Goal: Task Accomplishment & Management: Use online tool/utility

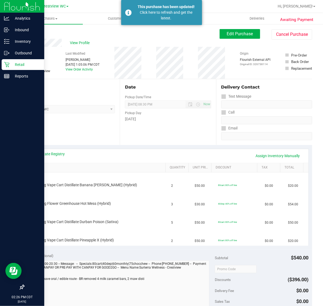
click at [12, 65] on p "Retail" at bounding box center [25, 64] width 32 height 6
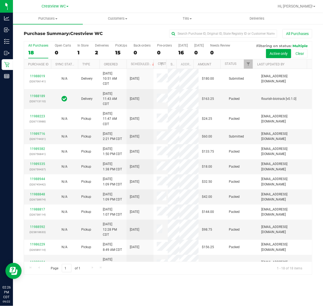
click at [113, 51] on div "All Purchases 18 Open Carts 0 In Store 1 Deliveries 2 PickUps 15 Back-orders 0 …" at bounding box center [168, 51] width 288 height 18
click at [105, 50] on div "2" at bounding box center [102, 53] width 14 height 6
click at [0, 0] on input "Deliveries 2" at bounding box center [0, 0] width 0 height 0
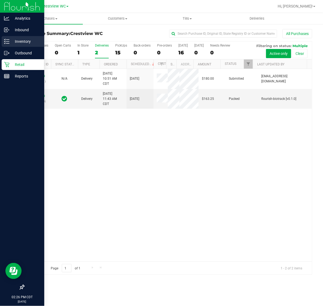
click at [5, 39] on icon at bounding box center [4, 39] width 1 height 1
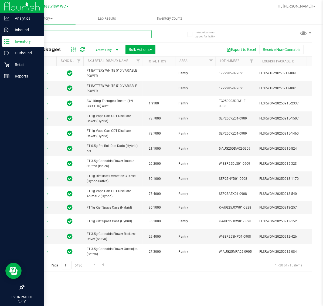
click at [52, 34] on input "text" at bounding box center [88, 34] width 128 height 8
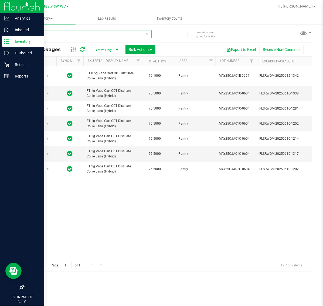
drag, startPoint x: 49, startPoint y: 35, endPoint x: -4, endPoint y: 40, distance: 53.1
click at [0, 40] on html "Analytics Inbound Inventory Outbound Retail Reports 02:36 PM CDT 09/22/2025 09/…" at bounding box center [161, 153] width 323 height 306
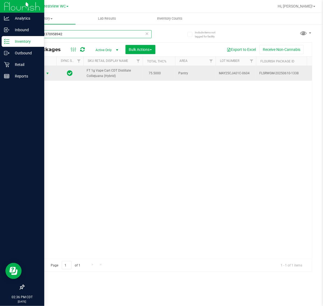
type input "0637391370958942"
click at [43, 71] on span "Action" at bounding box center [36, 74] width 15 height 8
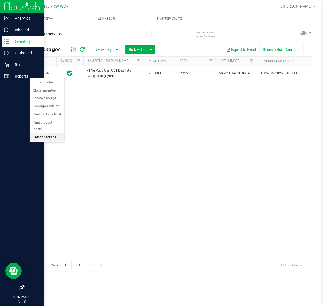
click at [51, 134] on li "Unlock package" at bounding box center [47, 138] width 35 height 8
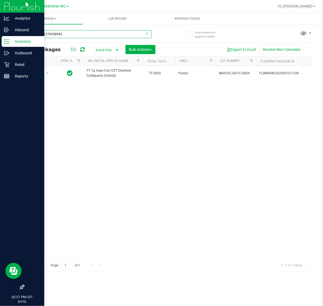
drag, startPoint x: 67, startPoint y: 34, endPoint x: -13, endPoint y: 37, distance: 80.9
click at [0, 37] on html "Analytics Inbound Inventory Outbound Retail Reports 02:37 PM CDT 09/22/2025 09/…" at bounding box center [161, 153] width 323 height 306
type input "9334837527350392"
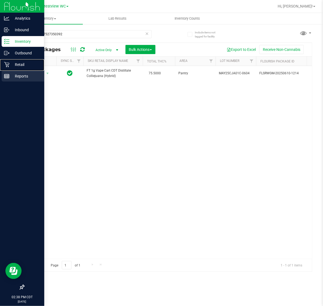
drag, startPoint x: 11, startPoint y: 65, endPoint x: 18, endPoint y: 71, distance: 9.3
click at [11, 65] on p "Retail" at bounding box center [25, 64] width 32 height 6
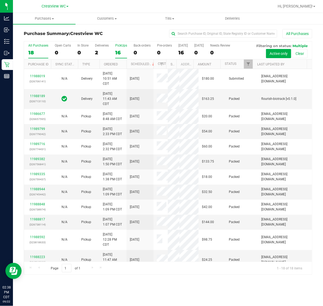
click at [118, 53] on div "16" at bounding box center [121, 53] width 12 height 6
click at [0, 0] on input "PickUps 16" at bounding box center [0, 0] width 0 height 0
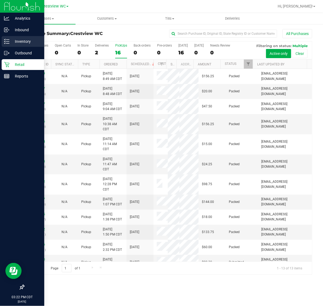
click at [18, 39] on p "Inventory" at bounding box center [25, 41] width 32 height 6
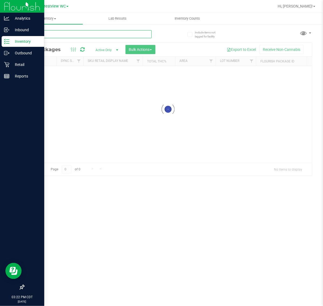
click at [61, 34] on input "text" at bounding box center [88, 34] width 128 height 8
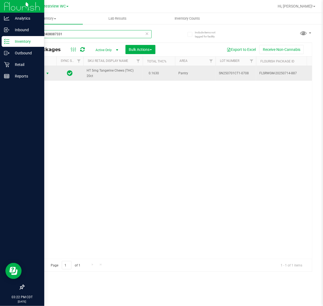
type input "3385312408087331"
click at [43, 75] on span "Action" at bounding box center [36, 74] width 15 height 8
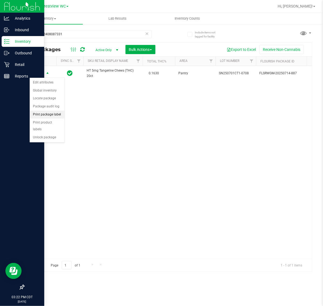
click at [60, 116] on li "Print package label" at bounding box center [47, 115] width 35 height 8
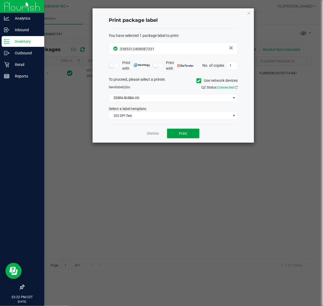
click at [181, 132] on span "Print" at bounding box center [183, 134] width 8 height 4
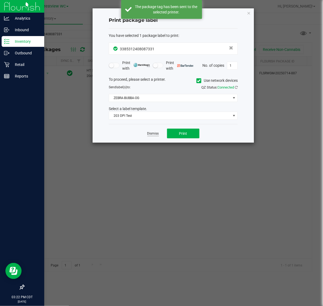
click at [156, 135] on link "Dismiss" at bounding box center [153, 134] width 12 height 5
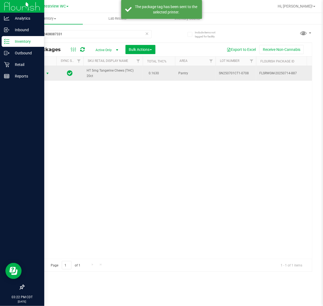
click at [44, 74] on span "Action" at bounding box center [36, 74] width 15 height 8
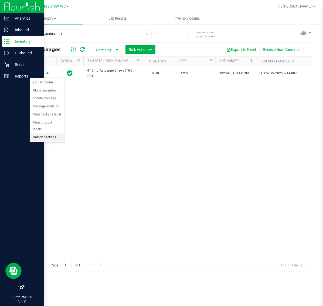
click at [53, 134] on li "Unlock package" at bounding box center [47, 138] width 35 height 8
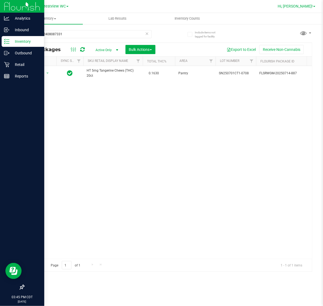
click at [308, 6] on span "Hi, [PERSON_NAME]!" at bounding box center [294, 6] width 35 height 4
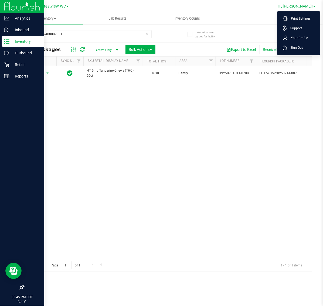
click at [302, 49] on span "Sign Out" at bounding box center [295, 47] width 16 height 5
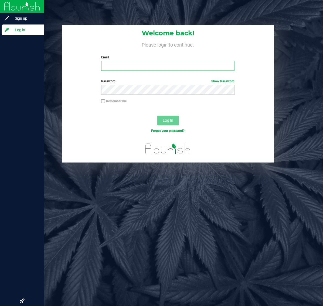
click at [148, 67] on input "Email" at bounding box center [167, 66] width 133 height 10
type input "lallen@liveparallel.com"
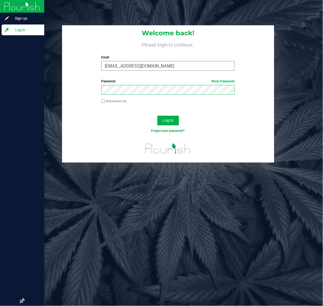
click at [157, 116] on button "Log In" at bounding box center [168, 121] width 22 height 10
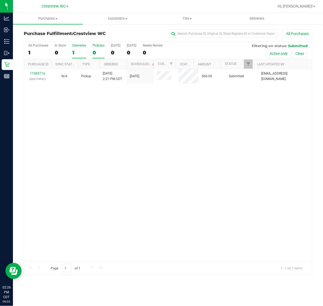
click at [71, 48] on div "All Purchases 1 In Store 0 Deliveries 1 PickUps 0 [DATE] 0 [DATE] 0 Needs Revie…" at bounding box center [168, 51] width 288 height 18
click at [73, 48] on label "Deliveries 1" at bounding box center [79, 51] width 14 height 15
click at [0, 0] on input "Deliveries 1" at bounding box center [0, 0] width 0 height 0
click at [247, 65] on span "Filter" at bounding box center [248, 64] width 4 height 4
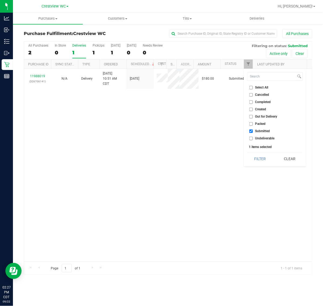
click at [259, 123] on span "Packed" at bounding box center [260, 123] width 11 height 3
click at [253, 123] on input "Packed" at bounding box center [251, 124] width 4 height 4
checkbox input "true"
click at [264, 161] on button "Filter" at bounding box center [260, 159] width 26 height 12
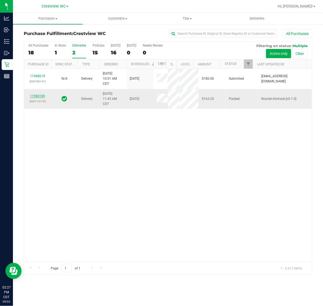
click at [42, 98] on link "11988189" at bounding box center [37, 96] width 15 height 4
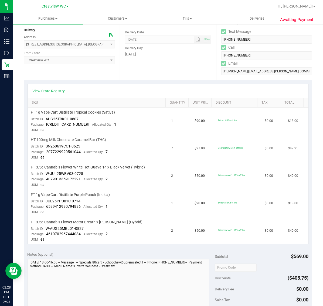
scroll to position [67, 0]
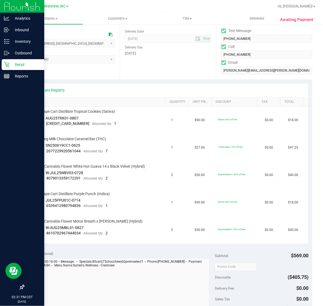
click at [9, 62] on icon at bounding box center [6, 64] width 5 height 5
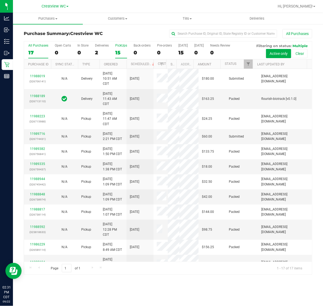
click at [119, 50] on div "15" at bounding box center [121, 53] width 12 height 6
click at [0, 0] on input "PickUps 15" at bounding box center [0, 0] width 0 height 0
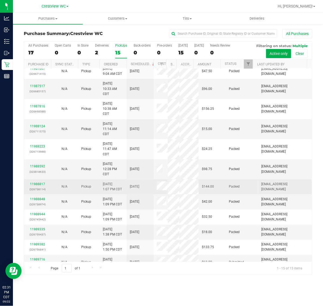
scroll to position [73, 0]
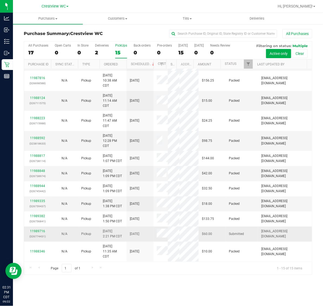
click at [41, 234] on div "11989716 (326774431)" at bounding box center [37, 234] width 20 height 10
click at [40, 233] on link "11989716" at bounding box center [37, 232] width 15 height 4
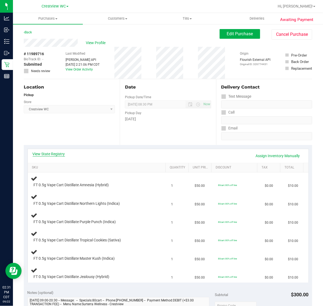
click at [60, 156] on link "View State Registry" at bounding box center [49, 153] width 32 height 5
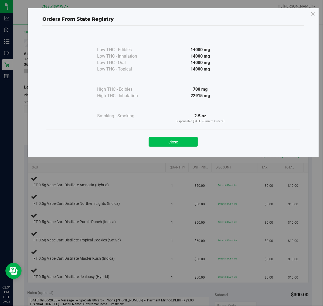
click at [182, 143] on button "Close" at bounding box center [172, 142] width 49 height 10
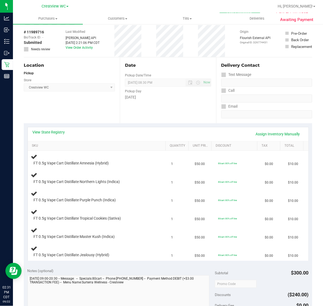
scroll to position [34, 0]
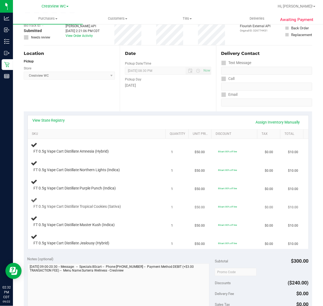
click at [89, 196] on td "FT 0.5g Vape Cart Distillate Tropical Cookies (Sativa)" at bounding box center [98, 203] width 140 height 18
click at [93, 191] on div at bounding box center [94, 191] width 120 height 0
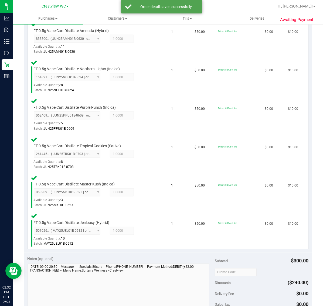
scroll to position [179, 0]
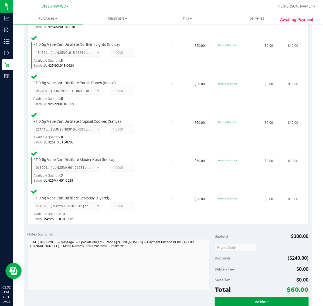
click at [277, 298] on button "Validate" at bounding box center [262, 303] width 94 height 10
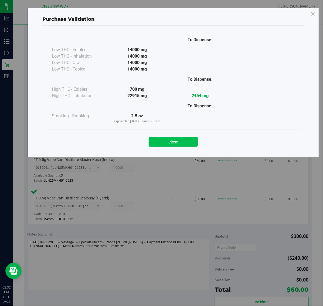
click at [189, 142] on button "Close" at bounding box center [172, 142] width 49 height 10
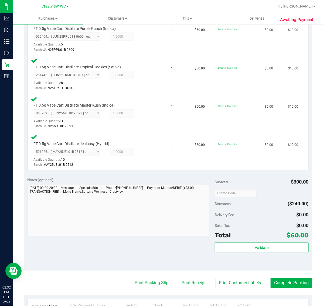
scroll to position [336, 0]
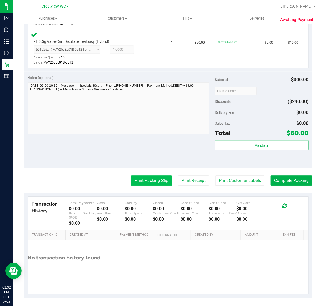
click at [148, 178] on button "Print Packing Slip" at bounding box center [151, 181] width 41 height 10
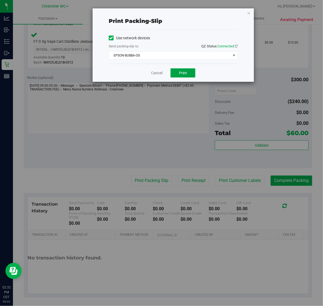
click at [189, 70] on button "Print" at bounding box center [182, 72] width 25 height 9
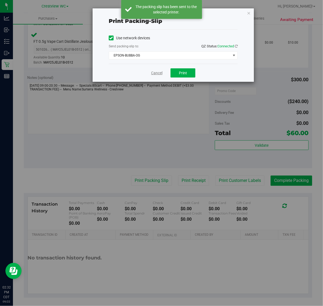
click at [157, 75] on link "Cancel" at bounding box center [156, 73] width 11 height 6
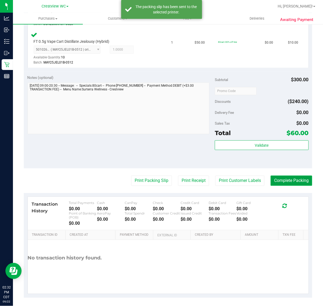
click at [293, 179] on button "Complete Packing" at bounding box center [291, 181] width 42 height 10
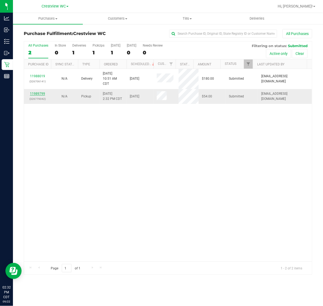
click at [42, 94] on link "11989799" at bounding box center [37, 94] width 15 height 4
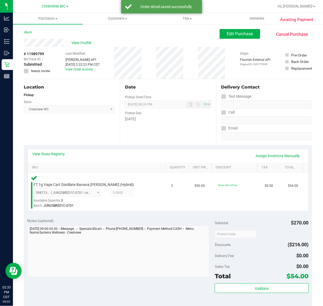
scroll to position [56, 0]
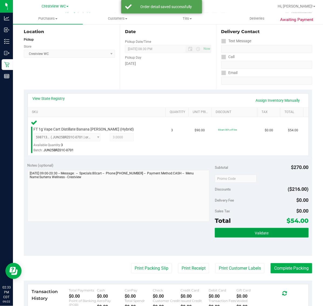
click at [272, 228] on button "Validate" at bounding box center [262, 233] width 94 height 10
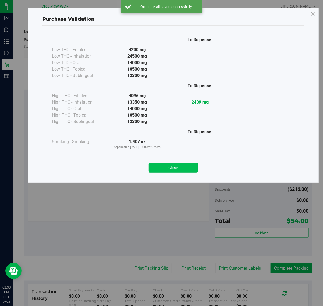
click at [189, 165] on button "Close" at bounding box center [172, 168] width 49 height 10
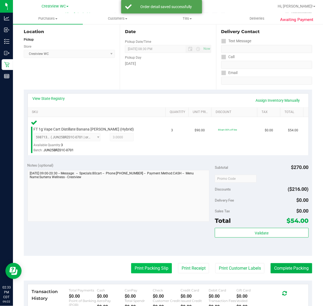
click at [153, 264] on button "Print Packing Slip" at bounding box center [151, 269] width 41 height 10
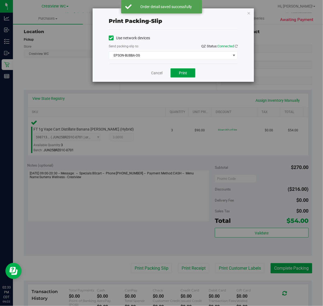
click at [186, 76] on button "Print" at bounding box center [182, 72] width 25 height 9
click at [159, 74] on link "Cancel" at bounding box center [156, 73] width 11 height 6
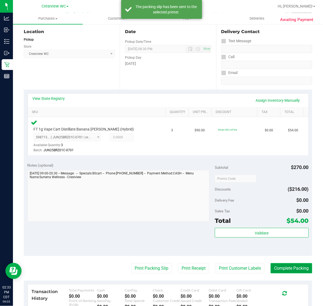
click at [291, 268] on button "Complete Packing" at bounding box center [291, 269] width 42 height 10
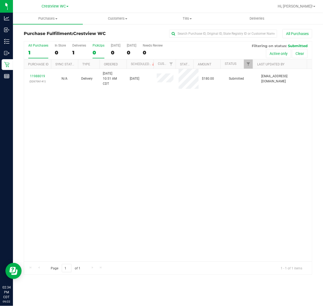
click at [99, 51] on div "0" at bounding box center [98, 53] width 12 height 6
click at [0, 0] on input "PickUps 0" at bounding box center [0, 0] width 0 height 0
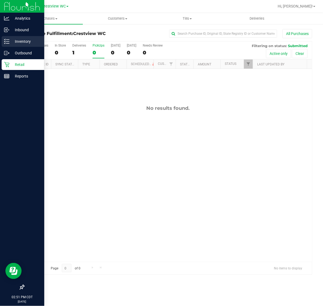
click at [11, 45] on div "Inventory" at bounding box center [23, 41] width 43 height 11
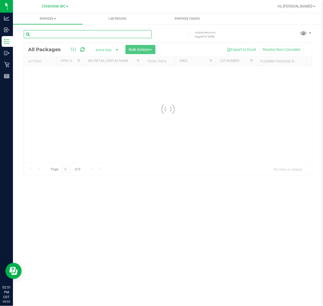
click at [50, 35] on input "text" at bounding box center [88, 34] width 128 height 8
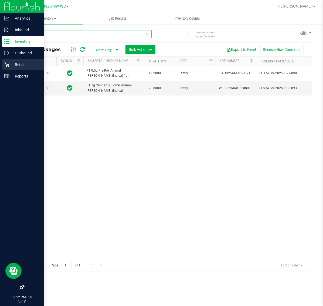
type input "aml"
click at [9, 64] on icon at bounding box center [6, 64] width 5 height 5
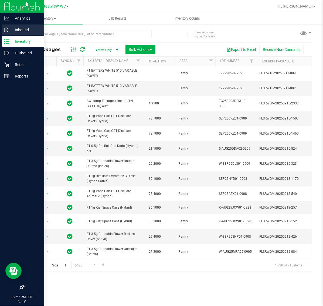
click at [44, 34] on div "Inbound" at bounding box center [23, 30] width 43 height 11
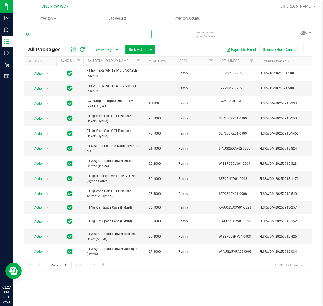
click at [100, 37] on input "text" at bounding box center [88, 34] width 128 height 8
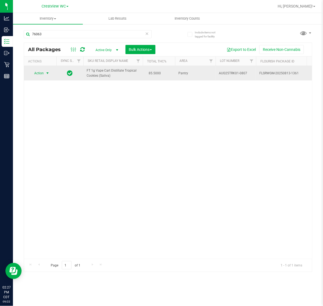
click at [50, 75] on span "select" at bounding box center [47, 74] width 7 height 8
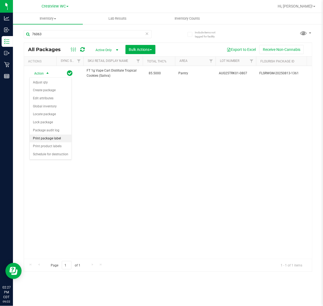
click at [48, 139] on li "Print package label" at bounding box center [51, 139] width 42 height 8
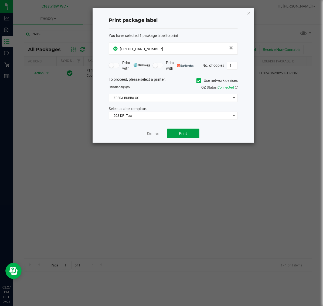
click at [181, 136] on span "Print" at bounding box center [183, 134] width 8 height 4
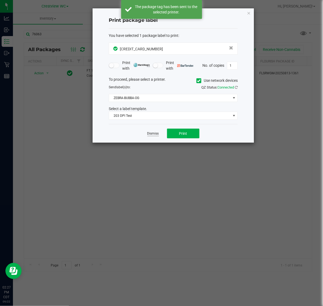
click at [157, 135] on link "Dismiss" at bounding box center [153, 134] width 12 height 5
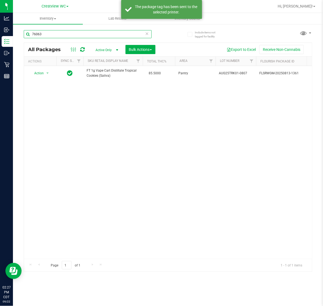
drag, startPoint x: 51, startPoint y: 33, endPoint x: -1, endPoint y: 34, distance: 51.2
click at [0, 34] on html "Analytics Inbound Inventory Outbound Retail Reports 02:27 PM CDT 09/22/2025 09/…" at bounding box center [161, 153] width 323 height 306
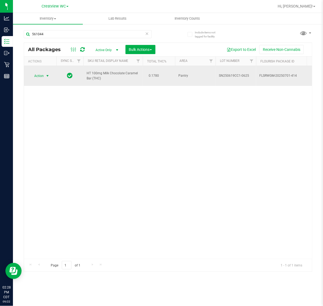
click at [44, 75] on span "select" at bounding box center [47, 76] width 7 height 8
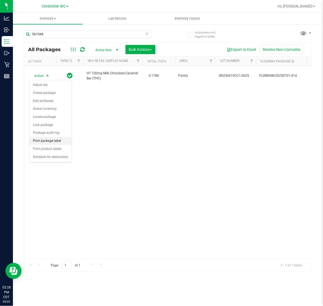
click at [35, 143] on li "Print package label" at bounding box center [51, 141] width 42 height 8
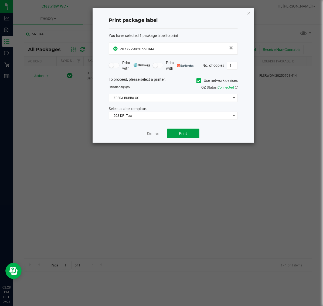
click at [173, 136] on button "Print" at bounding box center [183, 134] width 32 height 10
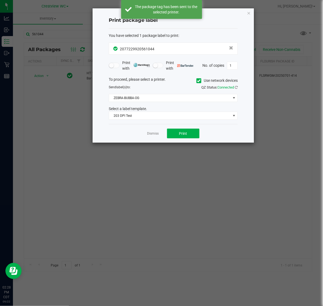
click at [151, 135] on link "Dismiss" at bounding box center [153, 134] width 12 height 5
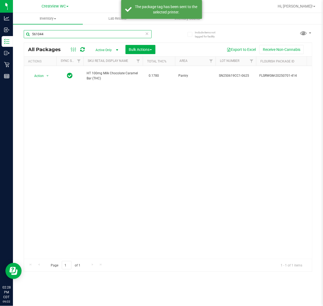
drag, startPoint x: 47, startPoint y: 32, endPoint x: 19, endPoint y: 36, distance: 28.6
click at [19, 36] on div "Include items not tagged for facility 561044 All Packages Active Only Active On…" at bounding box center [168, 106] width 310 height 164
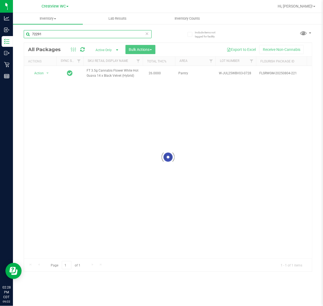
click at [68, 33] on input "72291" at bounding box center [88, 34] width 128 height 8
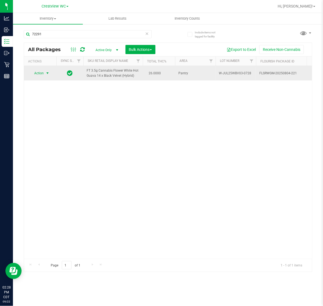
click at [46, 73] on span "select" at bounding box center [47, 73] width 4 height 4
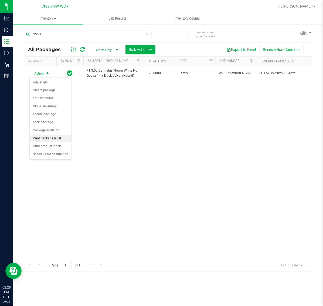
click at [49, 136] on li "Print package label" at bounding box center [51, 139] width 42 height 8
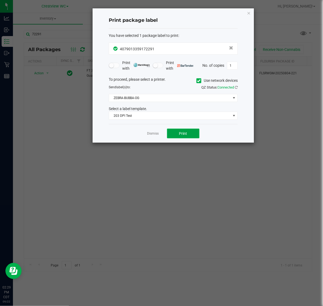
click at [175, 134] on button "Print" at bounding box center [183, 134] width 32 height 10
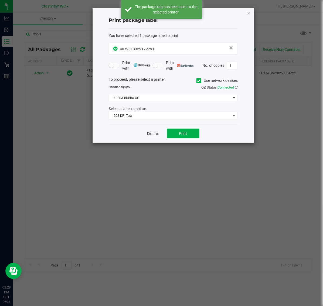
click at [156, 135] on link "Dismiss" at bounding box center [153, 134] width 12 height 5
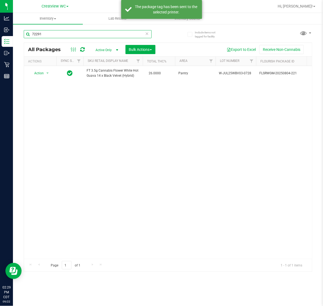
drag, startPoint x: 57, startPoint y: 36, endPoint x: 24, endPoint y: 36, distance: 33.7
click at [24, 36] on input "72291" at bounding box center [88, 34] width 128 height 8
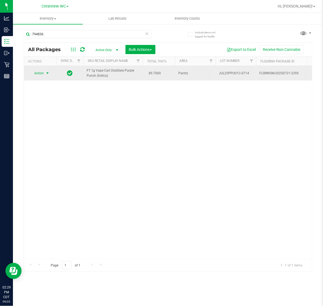
click at [46, 73] on span "select" at bounding box center [47, 73] width 4 height 4
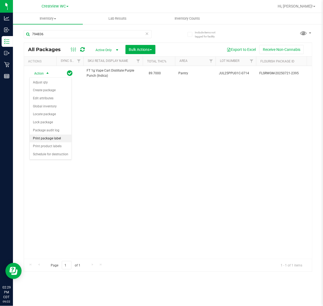
click at [53, 140] on li "Print package label" at bounding box center [51, 139] width 42 height 8
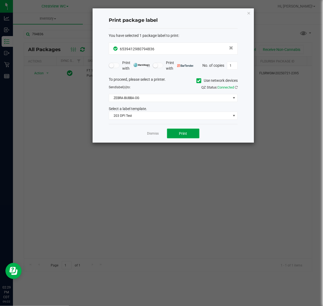
click at [181, 132] on span "Print" at bounding box center [183, 134] width 8 height 4
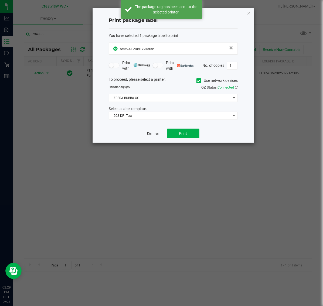
click at [153, 133] on link "Dismiss" at bounding box center [153, 134] width 12 height 5
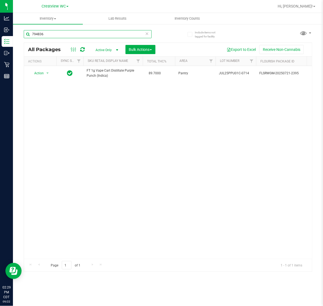
drag, startPoint x: 48, startPoint y: 34, endPoint x: -1, endPoint y: 35, distance: 48.3
click at [0, 35] on html "Analytics Inbound Inventory Outbound Retail Reports 02:29 PM CDT 09/22/2025 09/…" at bounding box center [161, 153] width 323 height 306
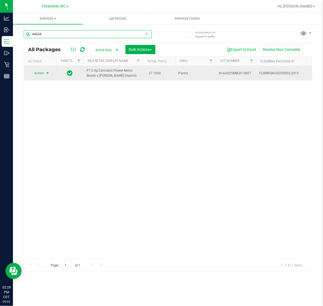
type input "44034"
click at [34, 74] on span "Action" at bounding box center [36, 74] width 15 height 8
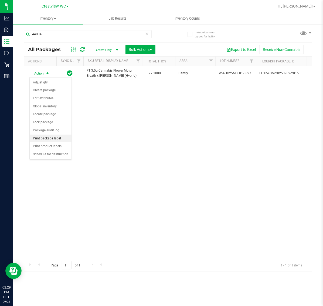
click at [47, 139] on li "Print package label" at bounding box center [51, 139] width 42 height 8
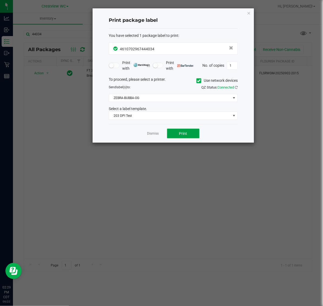
click at [179, 137] on button "Print" at bounding box center [183, 134] width 32 height 10
click at [153, 147] on ngb-modal-window "Print package label You have selected 1 package label to print : 46107029674440…" at bounding box center [163, 153] width 327 height 306
click at [148, 134] on link "Dismiss" at bounding box center [153, 134] width 12 height 5
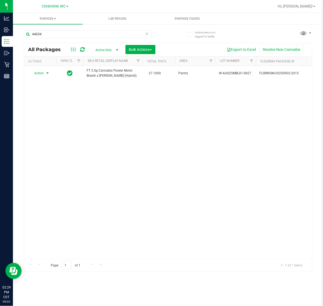
click at [134, 167] on div "Action Action Adjust qty Create package Edit attributes Global inventory Locate…" at bounding box center [168, 162] width 288 height 193
